Goal: Task Accomplishment & Management: Use online tool/utility

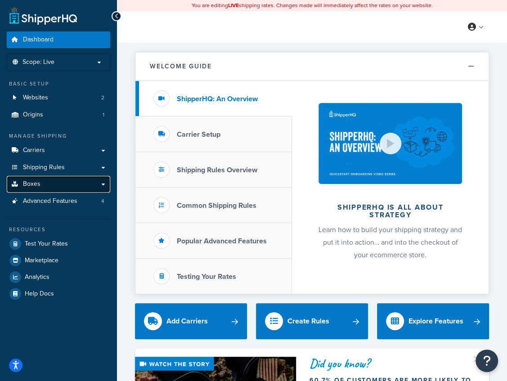
click at [65, 186] on link "Boxes" at bounding box center [59, 184] width 104 height 17
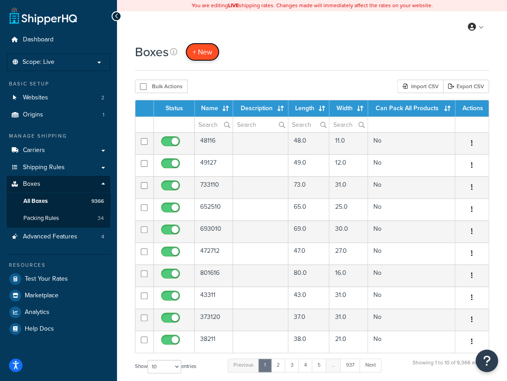
click at [212, 52] on span "+ New" at bounding box center [203, 52] width 20 height 10
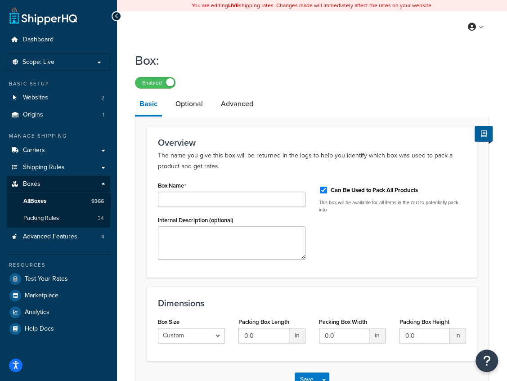
click at [403, 188] on label "Can Be Used to Pack All Products" at bounding box center [374, 190] width 87 height 8
click at [328, 188] on input "Can Be Used to Pack All Products" at bounding box center [323, 190] width 9 height 7
checkbox input "false"
click at [283, 203] on input "Box Name" at bounding box center [232, 199] width 148 height 15
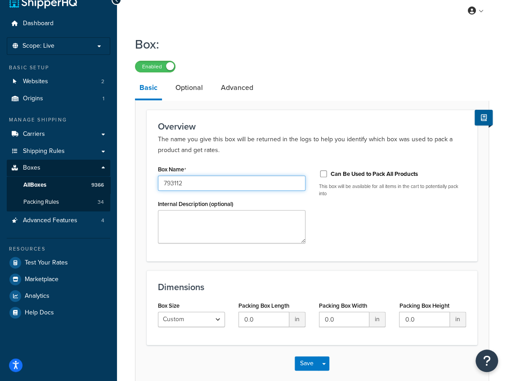
scroll to position [30, 0]
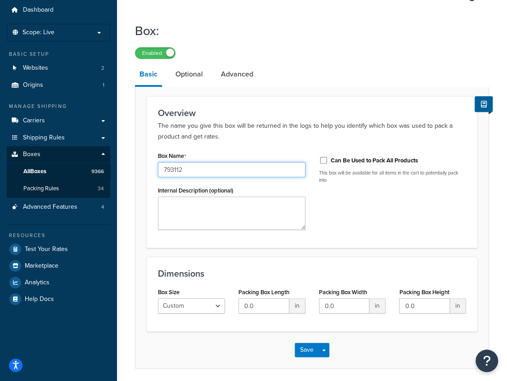
type input "793112"
click at [261, 302] on input "0.0" at bounding box center [264, 305] width 51 height 15
type input "79"
type input "31"
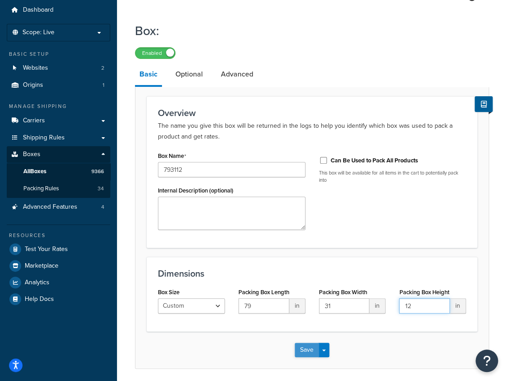
type input "12"
click at [301, 356] on button "Save" at bounding box center [307, 350] width 24 height 14
